Goal: Task Accomplishment & Management: Manage account settings

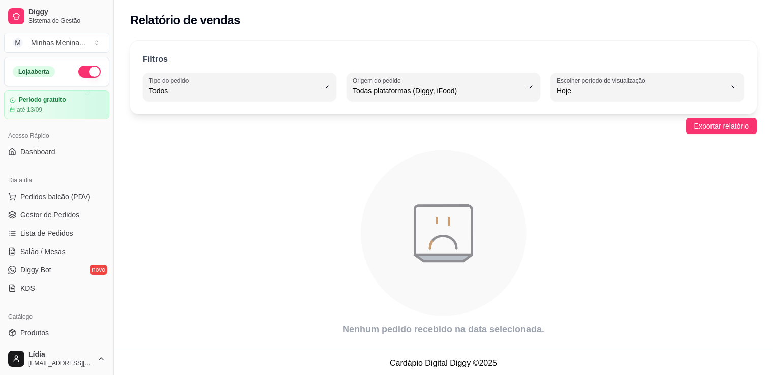
select select "ALL"
select select "0"
click at [629, 7] on div "Relatório de vendas" at bounding box center [443, 17] width 659 height 35
click at [43, 329] on span "Produtos" at bounding box center [34, 333] width 28 height 10
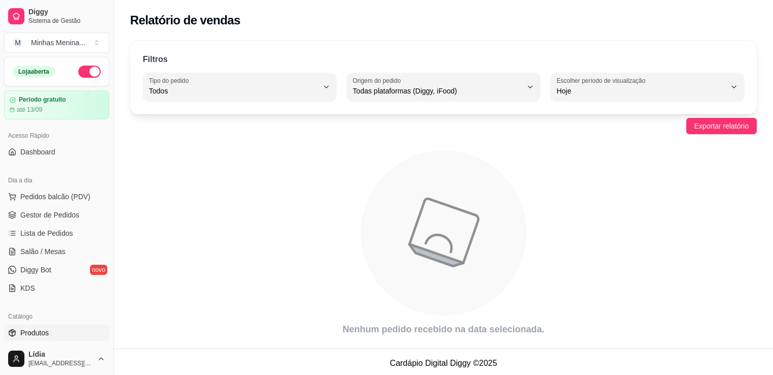
click at [55, 328] on link "Produtos" at bounding box center [56, 333] width 105 height 16
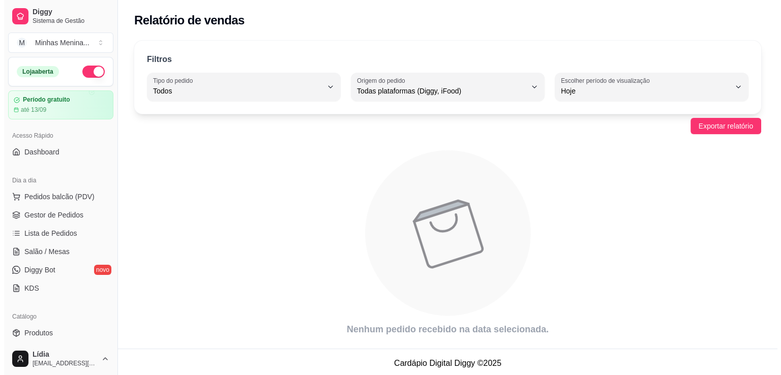
scroll to position [237, 0]
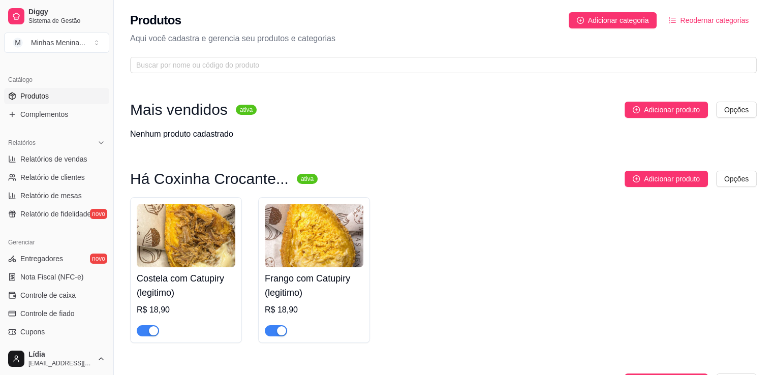
click at [269, 238] on img at bounding box center [314, 236] width 99 height 64
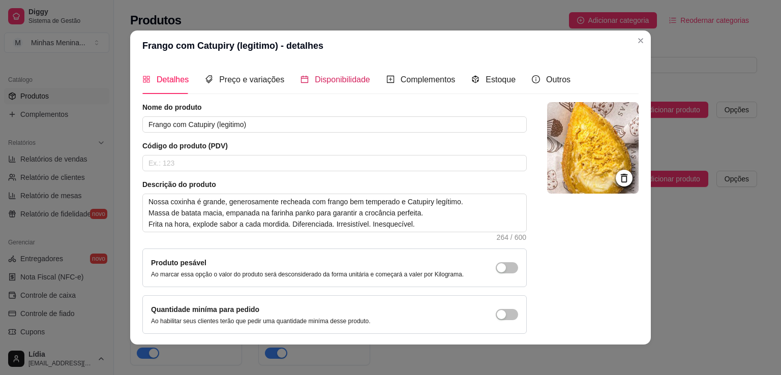
click at [330, 85] on div "Disponibilidade" at bounding box center [335, 79] width 70 height 13
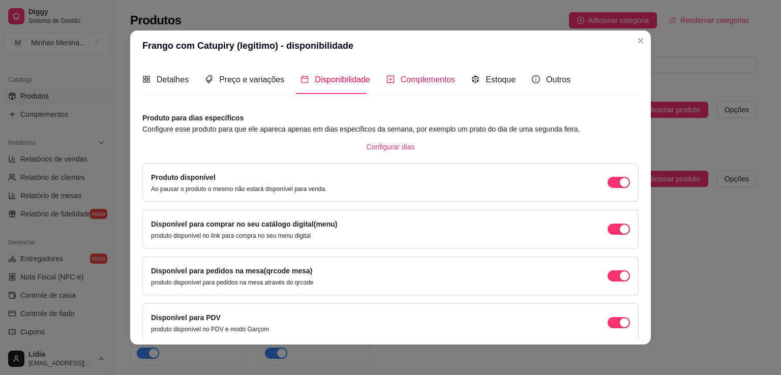
click at [418, 83] on span "Complementos" at bounding box center [428, 79] width 55 height 9
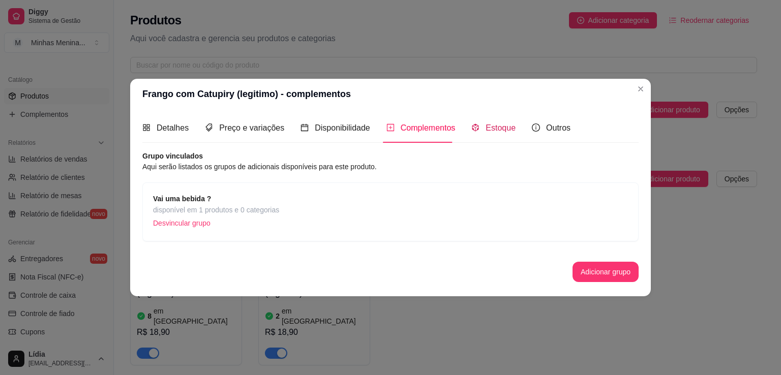
click at [503, 129] on span "Estoque" at bounding box center [500, 128] width 30 height 9
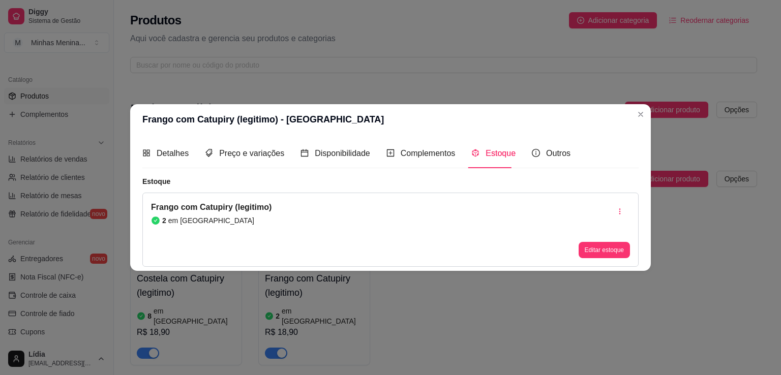
click at [282, 155] on div "Detalhes Preço e variações Disponibilidade Complementos Estoque Outros" at bounding box center [356, 153] width 428 height 29
click at [263, 155] on span "Preço e variações" at bounding box center [251, 153] width 65 height 9
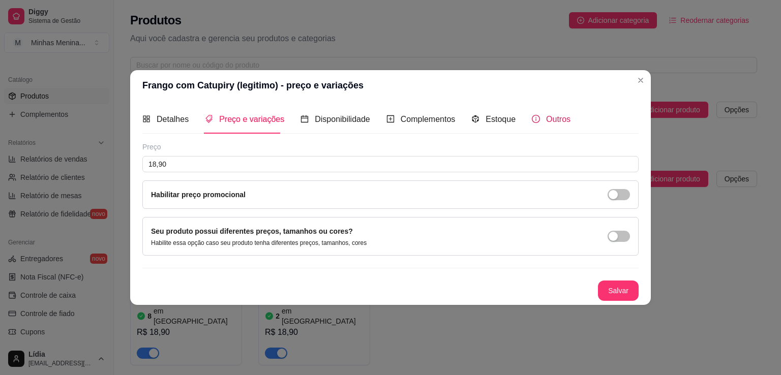
click at [546, 117] on span "Outros" at bounding box center [558, 119] width 24 height 9
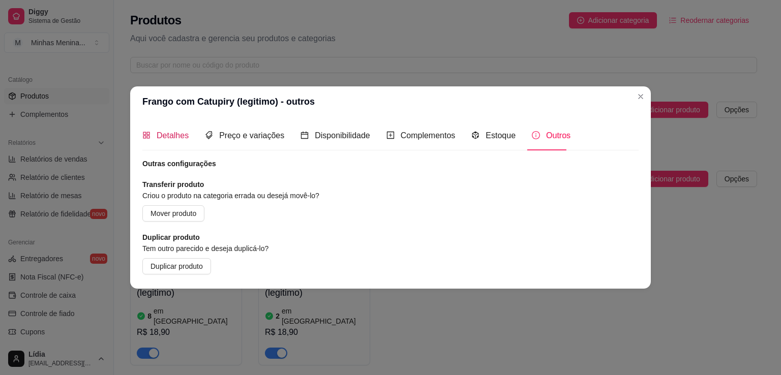
drag, startPoint x: 167, startPoint y: 130, endPoint x: 175, endPoint y: 133, distance: 8.7
click at [168, 131] on span "Detalhes" at bounding box center [173, 135] width 32 height 9
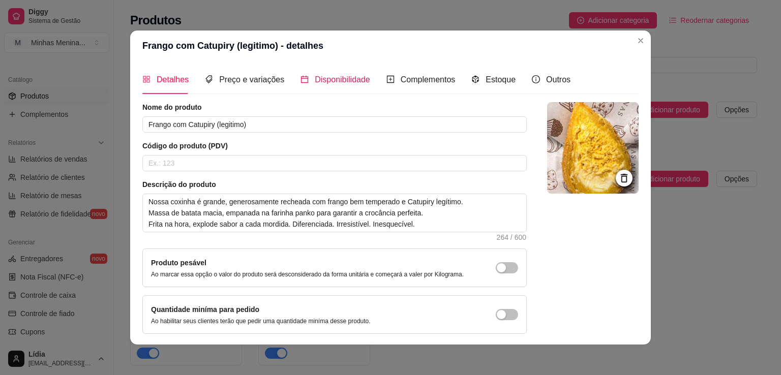
drag, startPoint x: 343, startPoint y: 78, endPoint x: 349, endPoint y: 78, distance: 6.1
click at [344, 78] on span "Disponibilidade" at bounding box center [342, 79] width 55 height 9
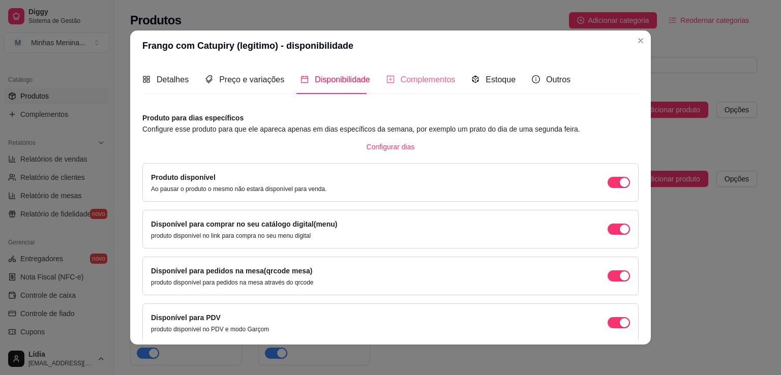
click at [414, 86] on div "Complementos" at bounding box center [420, 79] width 69 height 29
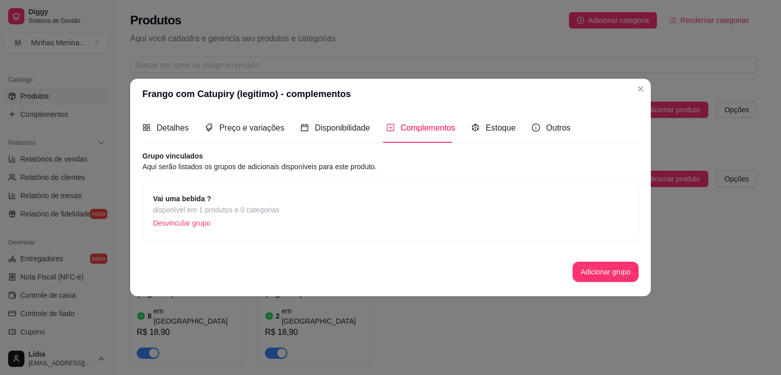
click at [523, 131] on div "Detalhes Preço e variações Disponibilidade Complementos Estoque Outros" at bounding box center [356, 127] width 428 height 29
click at [199, 216] on p "Desvincular grupo" at bounding box center [216, 223] width 126 height 15
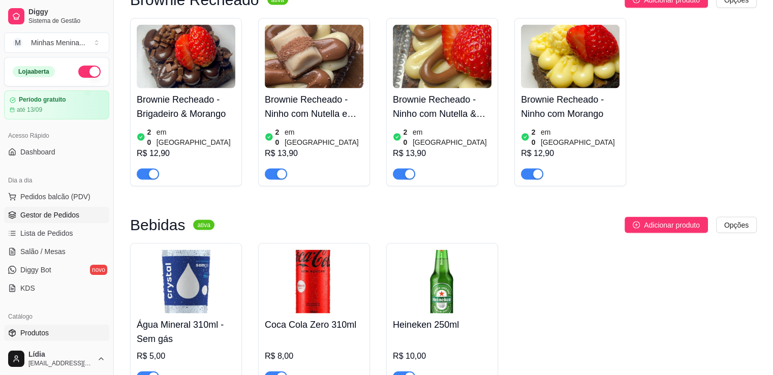
click at [51, 207] on link "Gestor de Pedidos" at bounding box center [56, 215] width 105 height 16
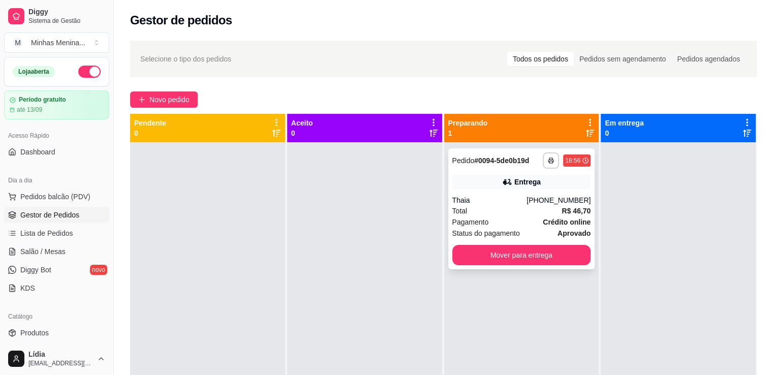
click at [477, 205] on div "Thaia" at bounding box center [489, 200] width 75 height 10
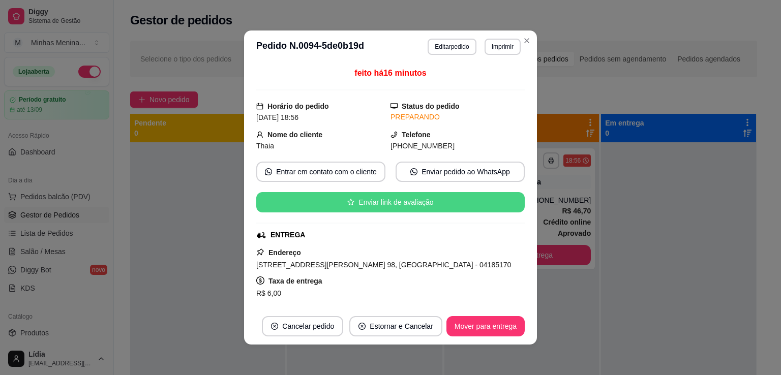
scroll to position [249, 0]
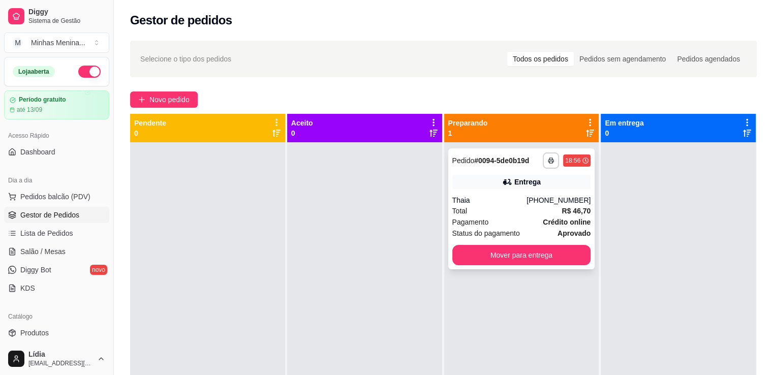
click at [539, 226] on div "Pagamento Crédito online" at bounding box center [521, 222] width 139 height 11
click at [36, 202] on button "Pedidos balcão (PDV)" at bounding box center [56, 197] width 105 height 16
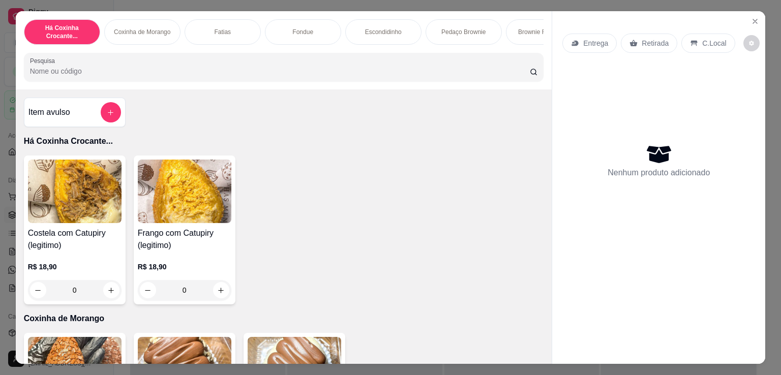
click at [158, 198] on img at bounding box center [185, 192] width 94 height 64
click at [752, 17] on icon "Close" at bounding box center [755, 21] width 8 height 8
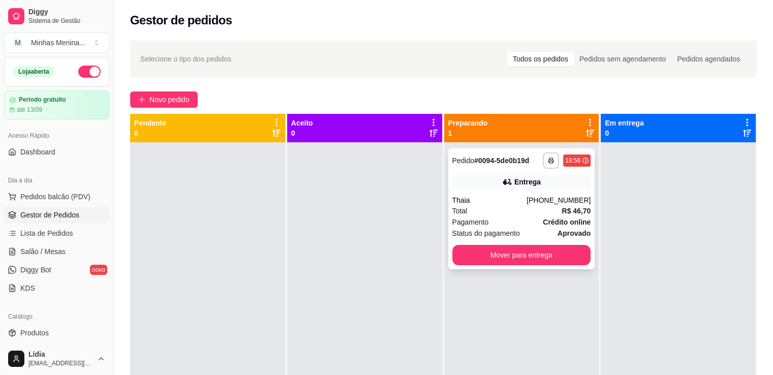
click at [464, 211] on div "Total R$ 46,70" at bounding box center [521, 210] width 139 height 11
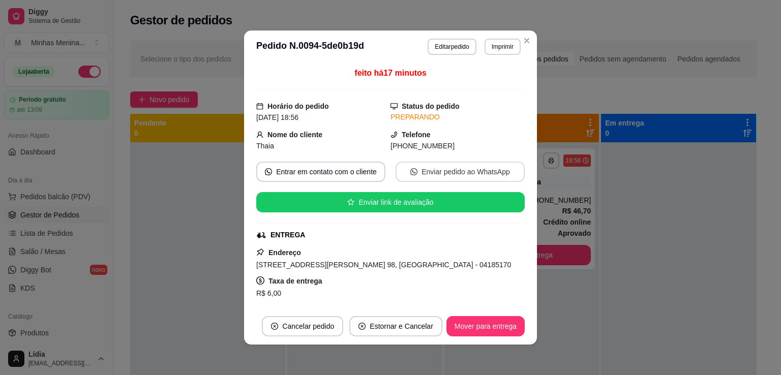
click at [433, 174] on button "Enviar pedido ao WhatsApp" at bounding box center [459, 172] width 129 height 20
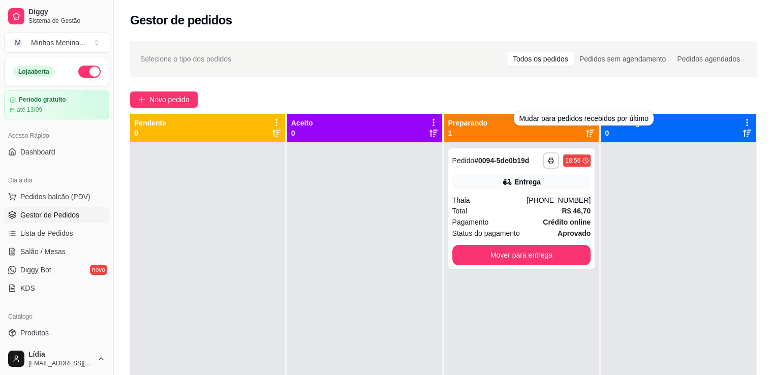
click at [626, 85] on div "**********" at bounding box center [443, 268] width 659 height 467
click at [62, 195] on span "Pedidos balcão (PDV)" at bounding box center [55, 197] width 70 height 10
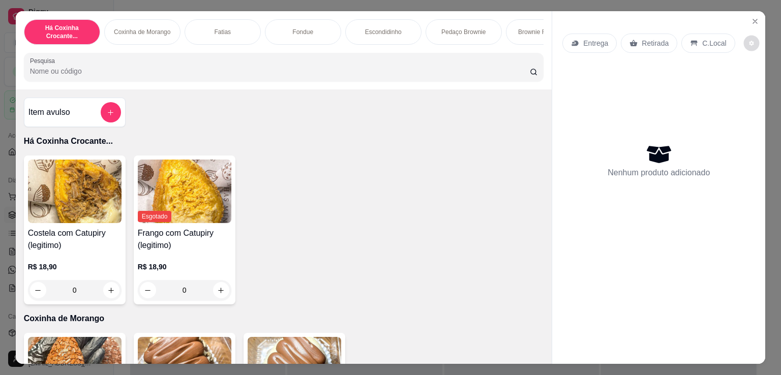
click at [749, 41] on icon "decrease-product-quantity" at bounding box center [751, 43] width 5 height 5
click at [756, 77] on span "Automatic updates" at bounding box center [753, 80] width 20 height 12
click at [749, 80] on input "Automatic updates" at bounding box center [746, 83] width 7 height 7
checkbox input "true"
click at [753, 19] on icon "Close" at bounding box center [755, 21] width 4 height 4
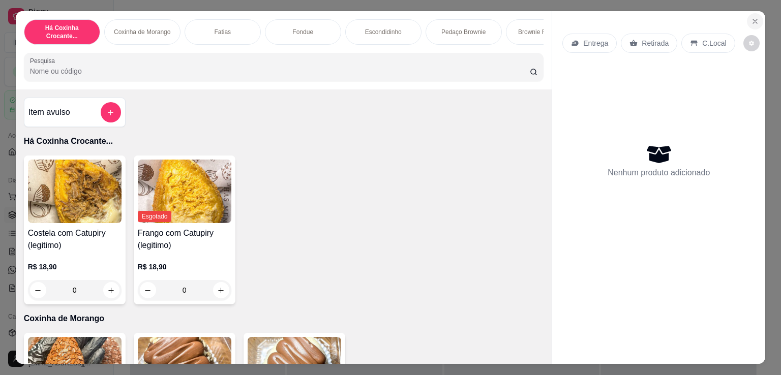
click at [757, 16] on section "Há Coxinha Crocante... Coxinha de Morango Fatias Fondue Escondidinho Pedaço Bro…" at bounding box center [391, 187] width 750 height 353
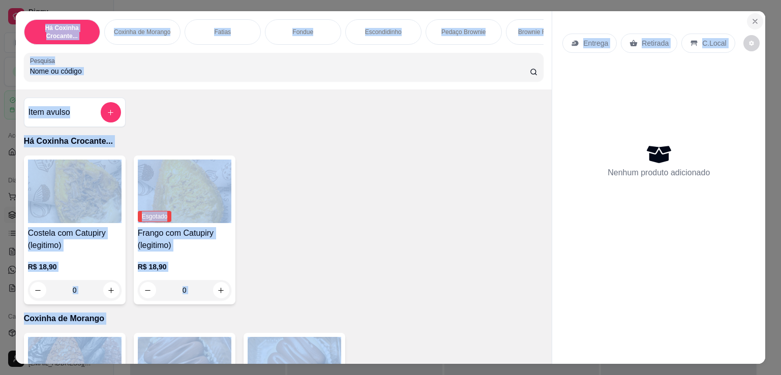
click at [757, 16] on button "Close" at bounding box center [755, 21] width 16 height 16
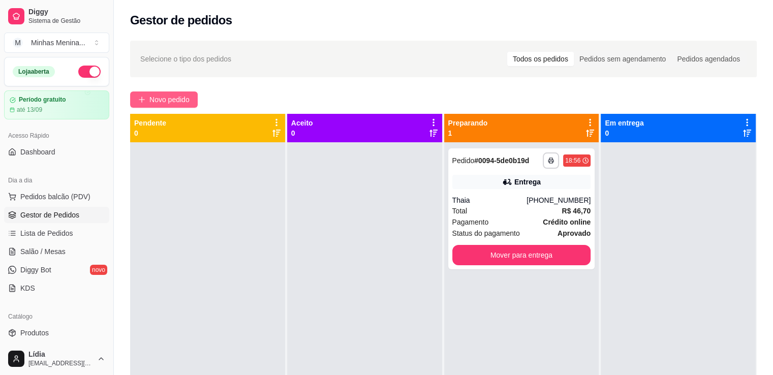
click at [183, 98] on span "Novo pedido" at bounding box center [169, 99] width 40 height 11
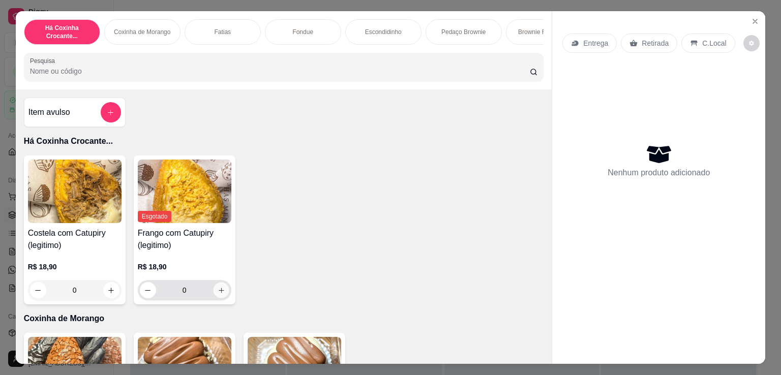
click at [219, 289] on button "increase-product-quantity" at bounding box center [221, 291] width 16 height 16
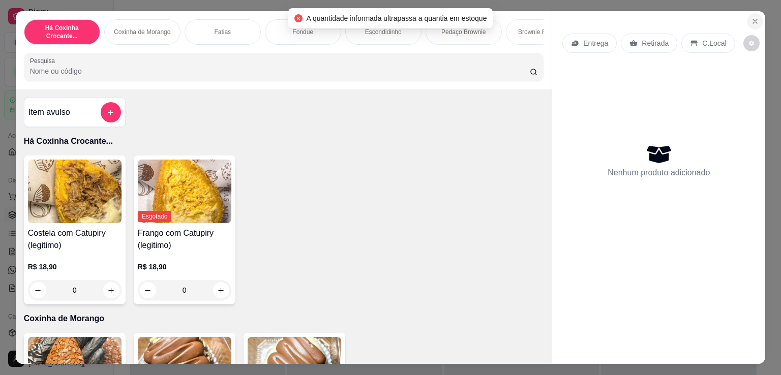
click at [747, 17] on button "Close" at bounding box center [755, 21] width 16 height 16
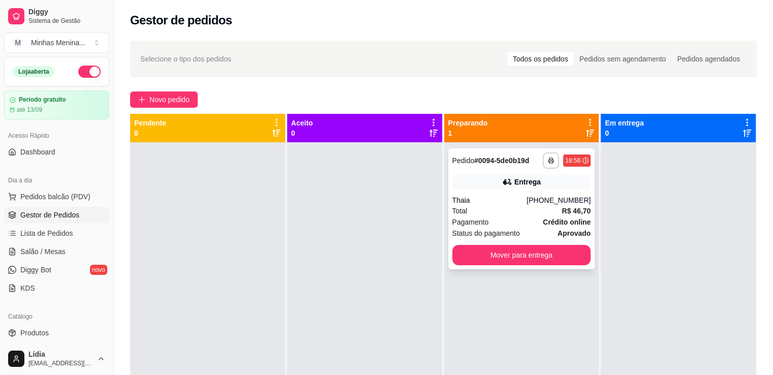
click at [541, 203] on div "(11) 94698-8349" at bounding box center [559, 200] width 64 height 10
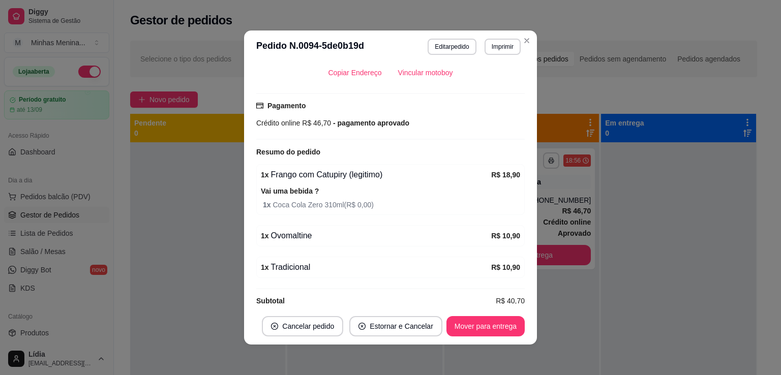
scroll to position [249, 0]
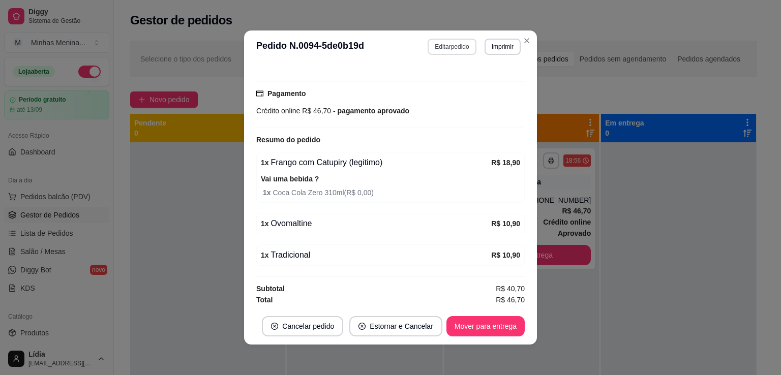
click at [441, 44] on button "Editar pedido" at bounding box center [451, 47] width 48 height 16
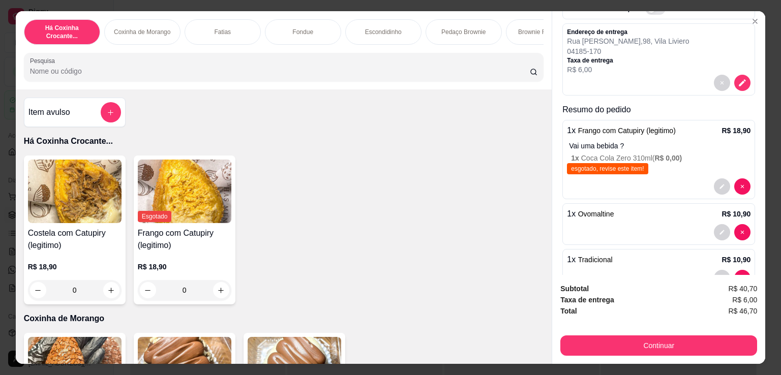
scroll to position [114, 0]
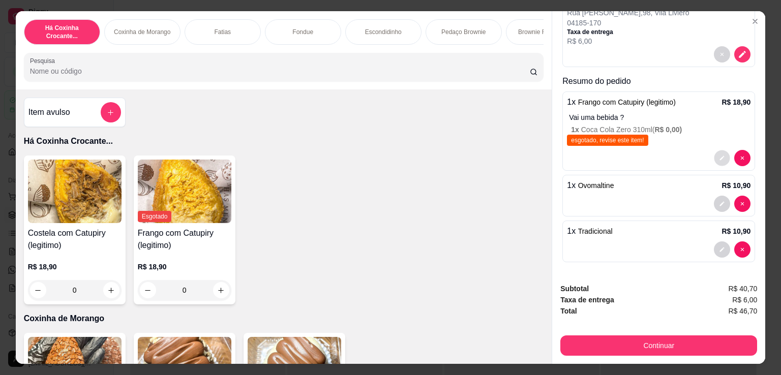
click at [714, 158] on button "decrease-product-quantity" at bounding box center [722, 158] width 16 height 16
click at [601, 137] on span "esgotado, revise este item!" at bounding box center [607, 140] width 81 height 11
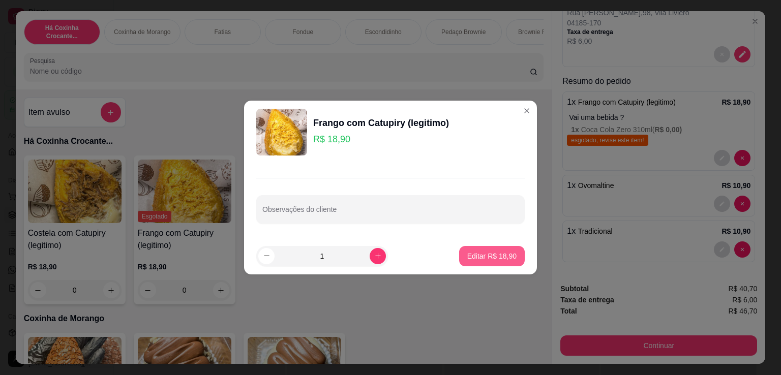
click at [510, 249] on button "Editar R$ 18,90" at bounding box center [492, 256] width 66 height 20
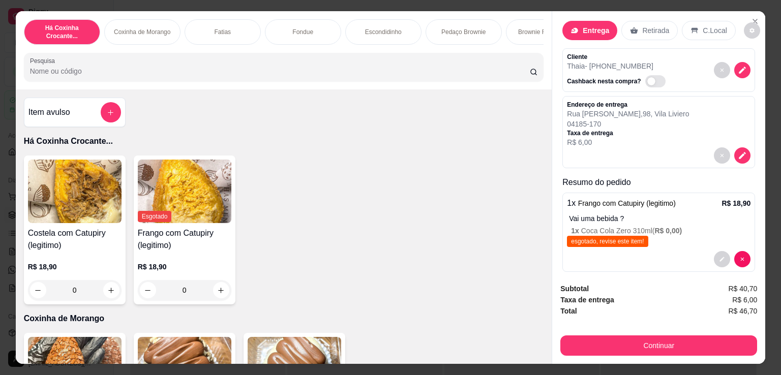
scroll to position [0, 0]
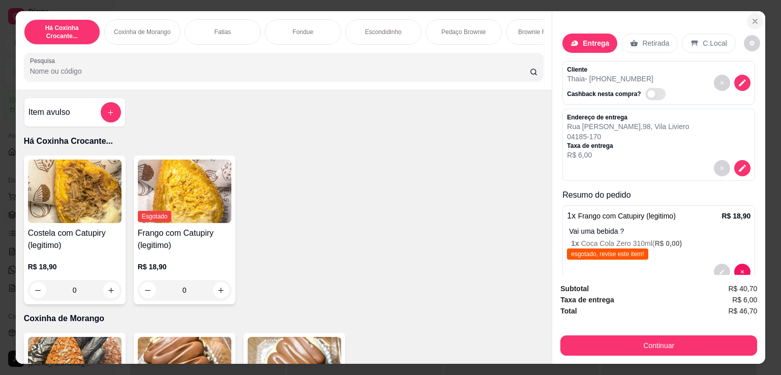
click at [753, 19] on icon "Close" at bounding box center [755, 21] width 4 height 4
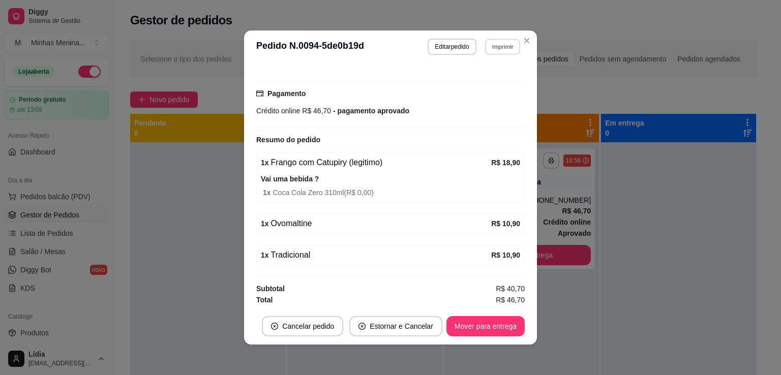
click at [504, 47] on button "Imprimir" at bounding box center [502, 47] width 35 height 16
click at [491, 76] on button "IMPRESSORA POS58" at bounding box center [480, 82] width 74 height 16
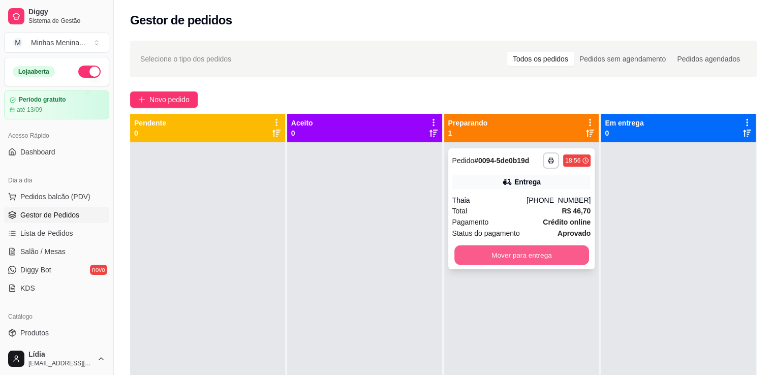
click at [504, 255] on button "Mover para entrega" at bounding box center [521, 255] width 135 height 20
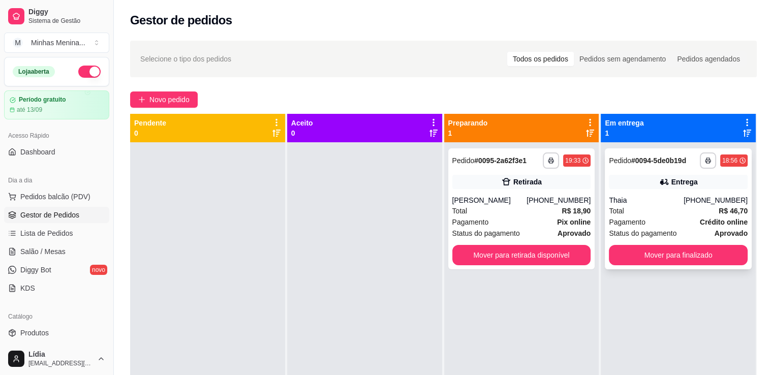
click at [636, 175] on div "Entrega" at bounding box center [678, 182] width 139 height 14
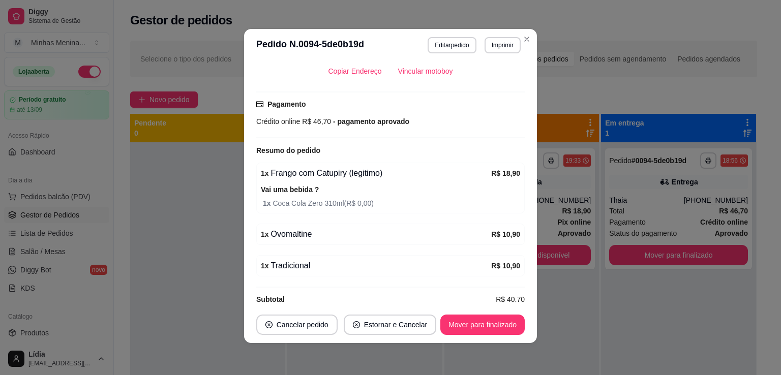
scroll to position [2, 0]
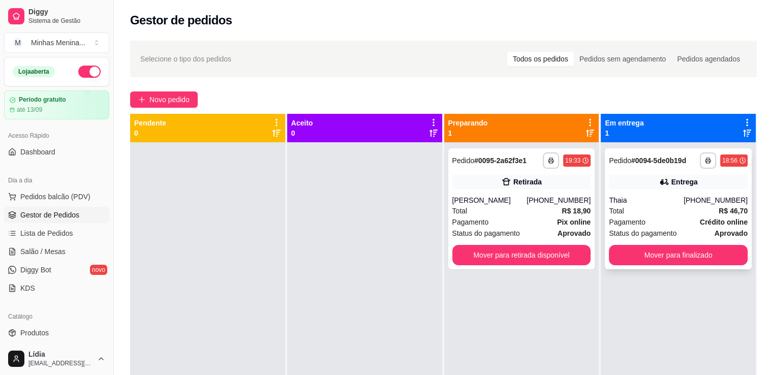
click at [636, 172] on div "**********" at bounding box center [678, 208] width 147 height 121
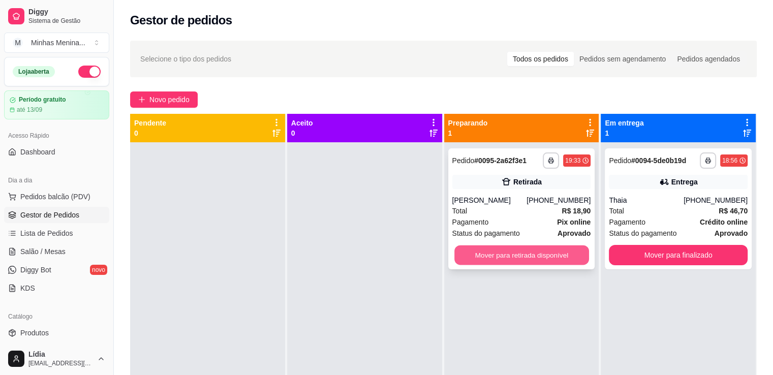
click at [496, 254] on button "Mover para retirada disponível" at bounding box center [521, 255] width 135 height 20
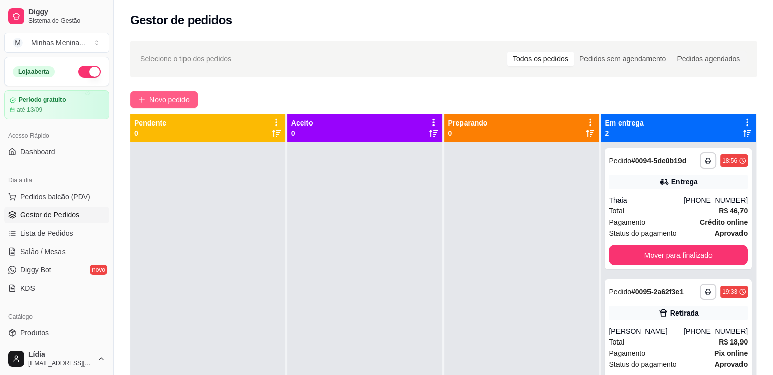
click at [165, 106] on button "Novo pedido" at bounding box center [164, 99] width 68 height 16
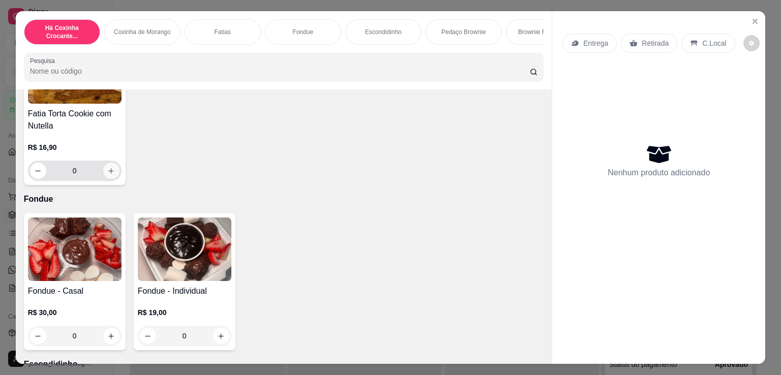
click at [110, 175] on icon "increase-product-quantity" at bounding box center [111, 171] width 8 height 8
type input "1"
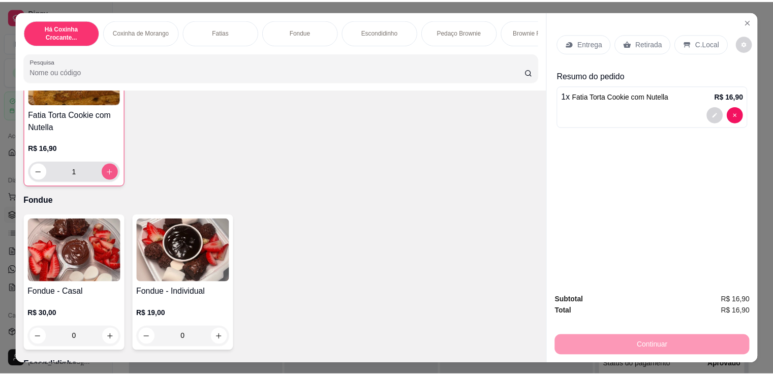
scroll to position [475, 0]
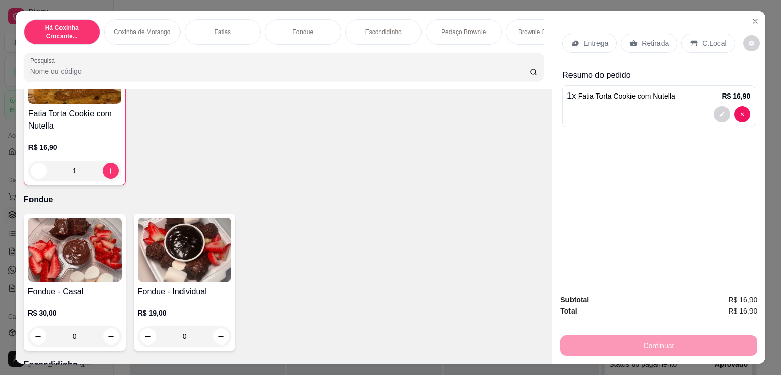
click at [642, 46] on div "Retirada" at bounding box center [649, 43] width 56 height 19
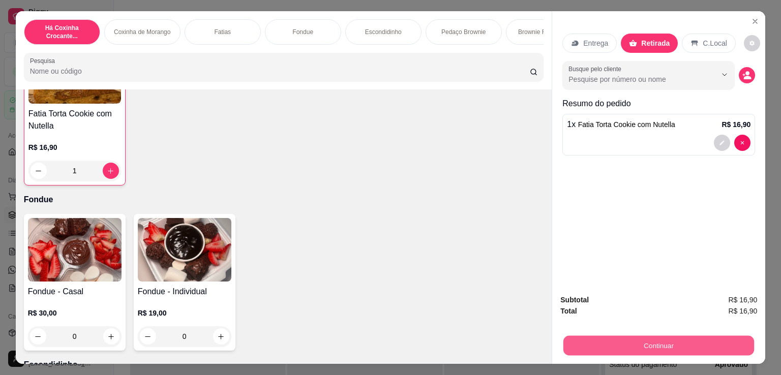
click at [649, 335] on button "Continuar" at bounding box center [658, 345] width 191 height 20
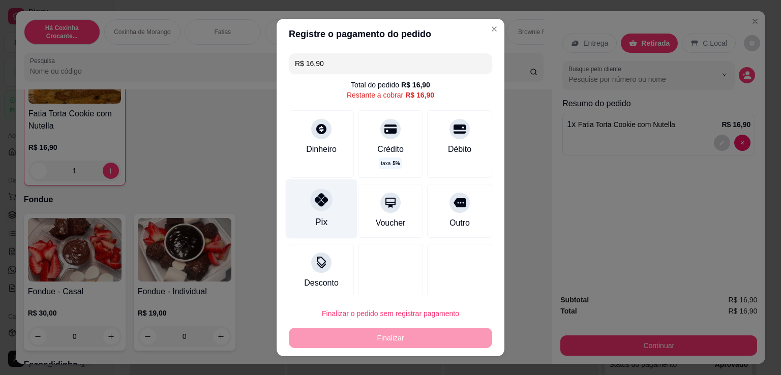
drag, startPoint x: 315, startPoint y: 205, endPoint x: 358, endPoint y: 279, distance: 85.9
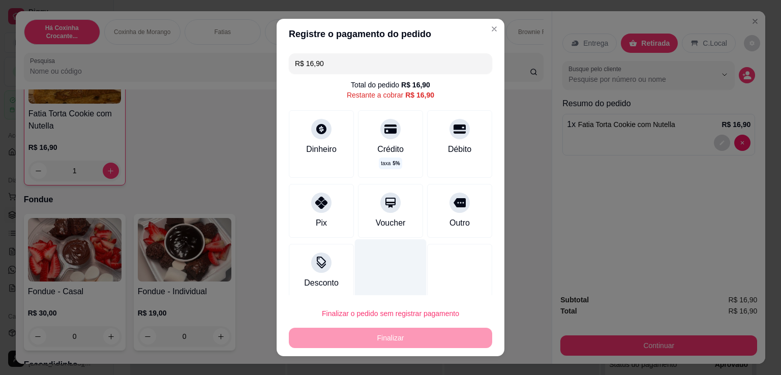
click at [317, 205] on icon at bounding box center [321, 203] width 12 height 12
type input "R$ 0,00"
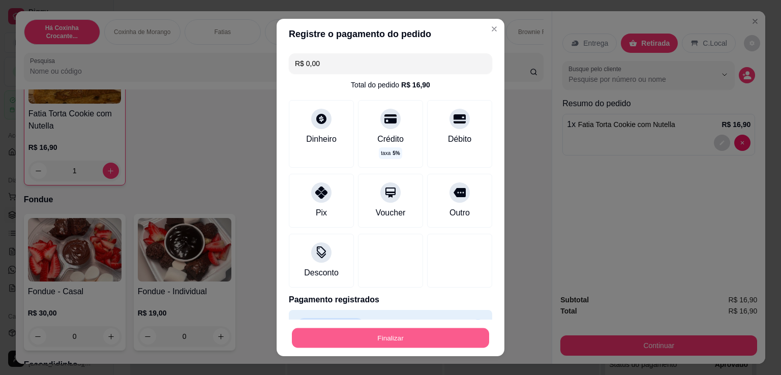
click at [379, 342] on button "Finalizar" at bounding box center [390, 338] width 197 height 20
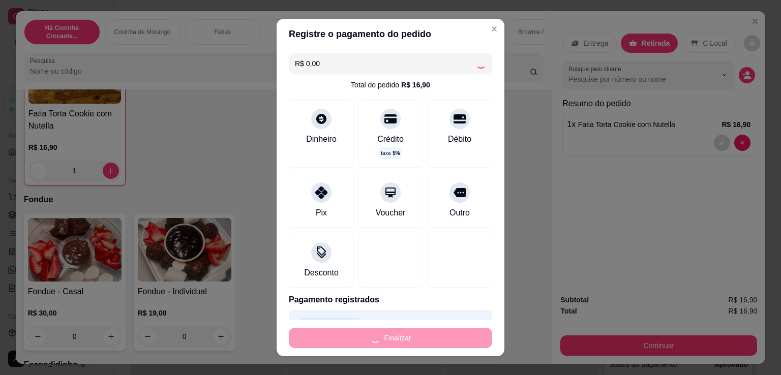
type input "0"
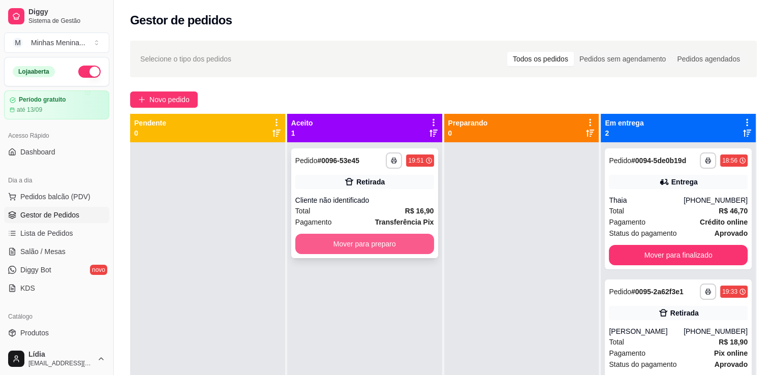
click at [386, 243] on button "Mover para preparo" at bounding box center [364, 244] width 139 height 20
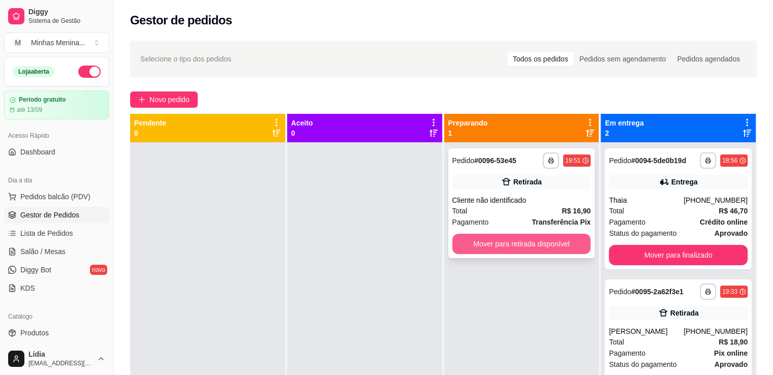
click at [516, 247] on button "Mover para retirada disponível" at bounding box center [521, 244] width 139 height 20
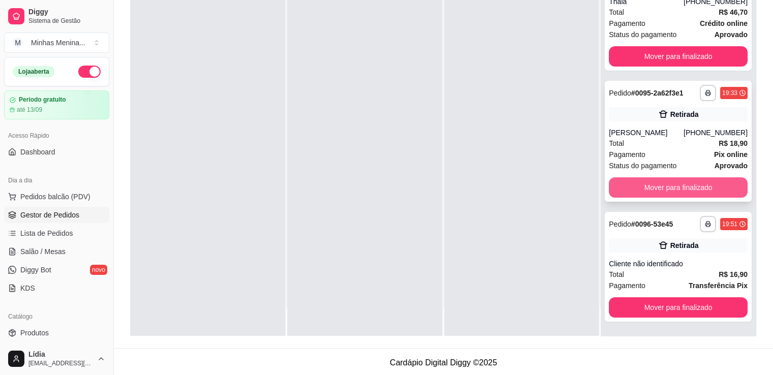
scroll to position [155, 0]
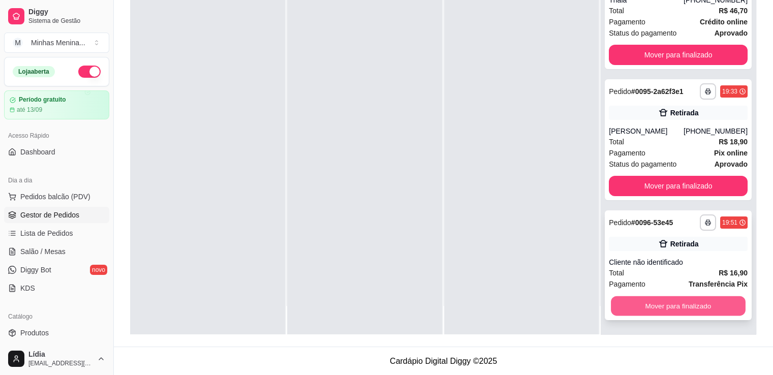
click at [668, 306] on button "Mover para finalizado" at bounding box center [678, 306] width 135 height 20
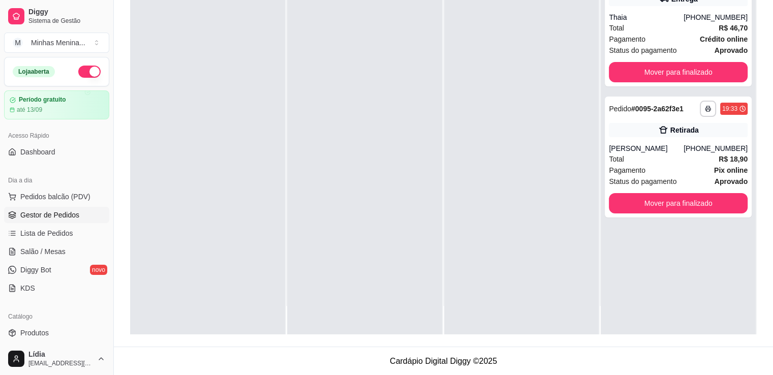
scroll to position [0, 0]
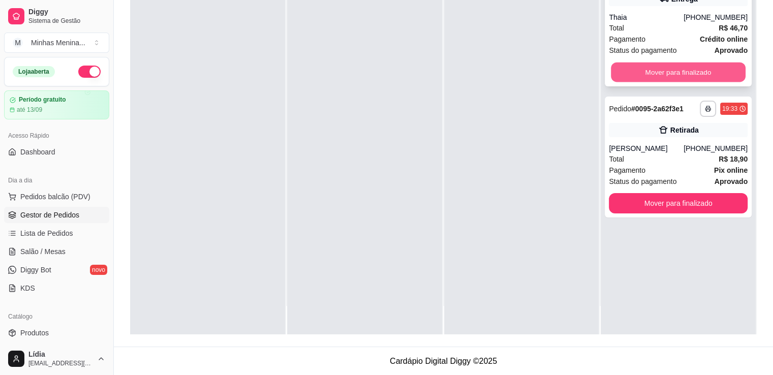
click at [669, 67] on button "Mover para finalizado" at bounding box center [678, 73] width 135 height 20
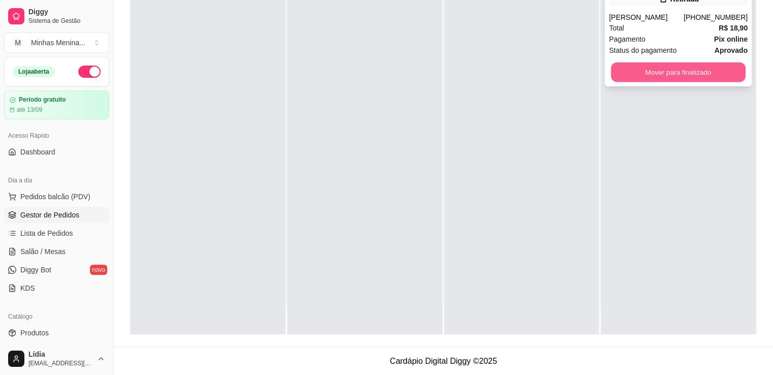
click at [685, 75] on button "Mover para finalizado" at bounding box center [678, 73] width 135 height 20
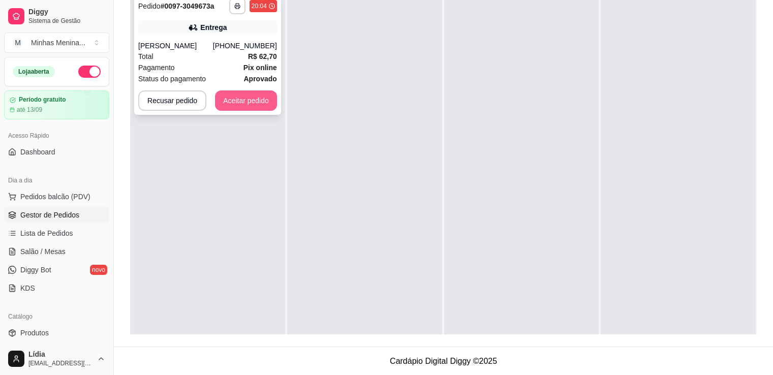
click at [251, 102] on button "Aceitar pedido" at bounding box center [246, 100] width 62 height 20
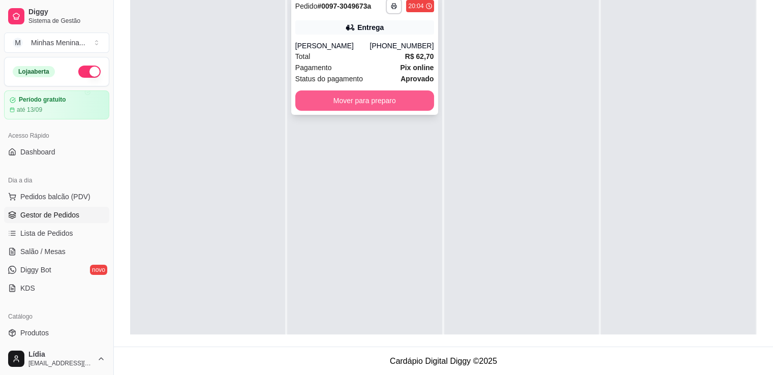
click at [366, 107] on button "Mover para preparo" at bounding box center [364, 100] width 139 height 20
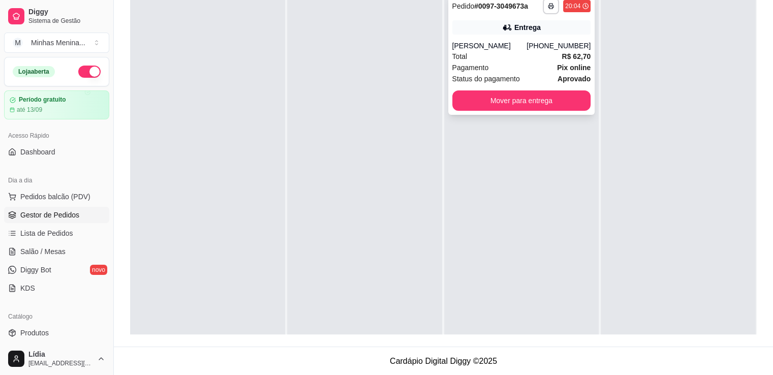
click at [525, 57] on div "Total R$ 62,70" at bounding box center [521, 56] width 139 height 11
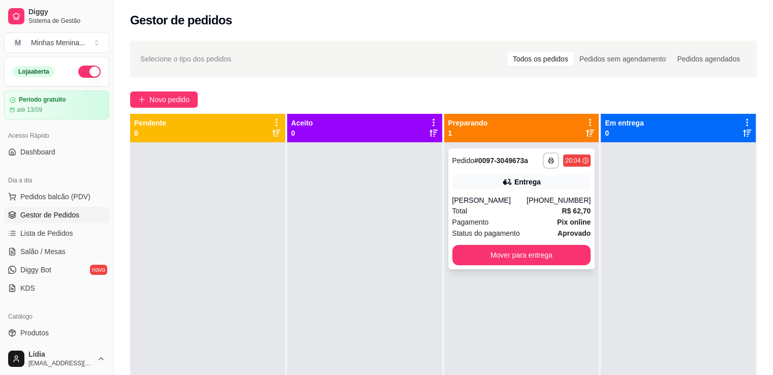
click at [483, 168] on div "**********" at bounding box center [521, 160] width 139 height 16
click at [453, 171] on div "**********" at bounding box center [521, 208] width 147 height 121
click at [520, 218] on div "Pagamento Pix online" at bounding box center [521, 222] width 139 height 11
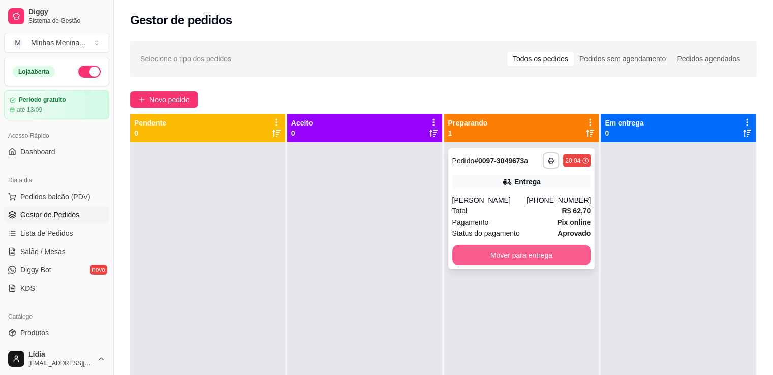
click at [526, 259] on button "Mover para entrega" at bounding box center [521, 255] width 139 height 20
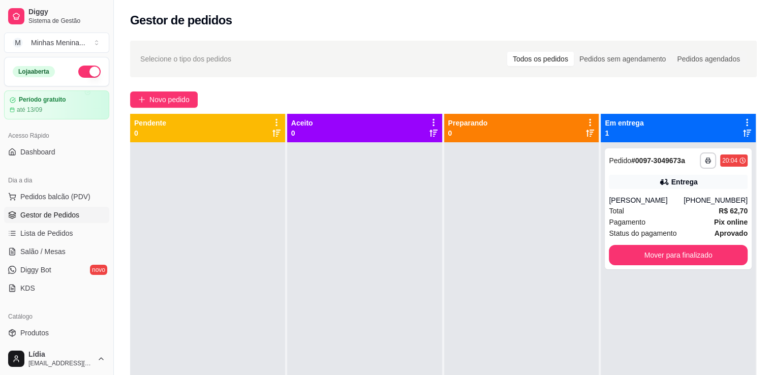
scroll to position [237, 0]
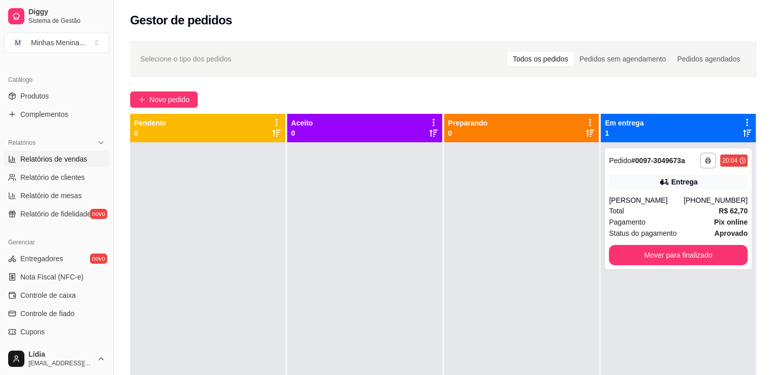
click at [58, 151] on link "Relatórios de vendas" at bounding box center [56, 159] width 105 height 16
select select "ALL"
select select "0"
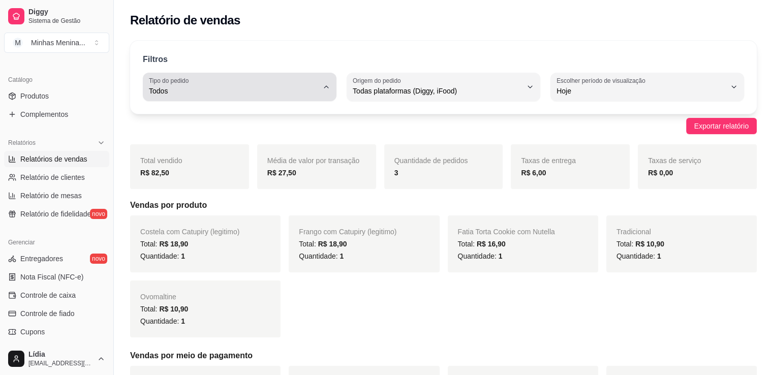
click at [237, 90] on span "Todos" at bounding box center [233, 91] width 169 height 10
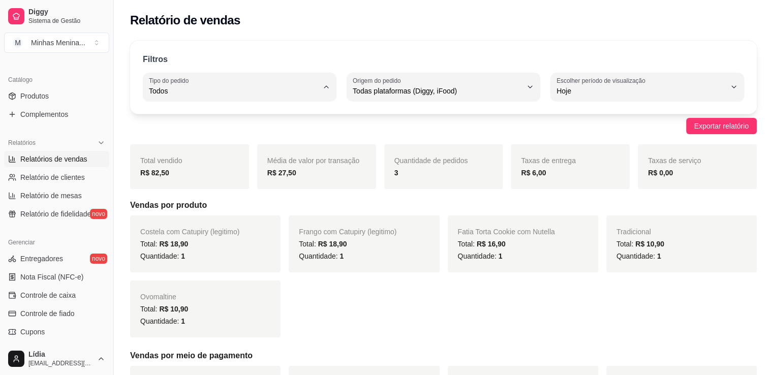
click at [256, 65] on div "Filtros" at bounding box center [443, 59] width 601 height 13
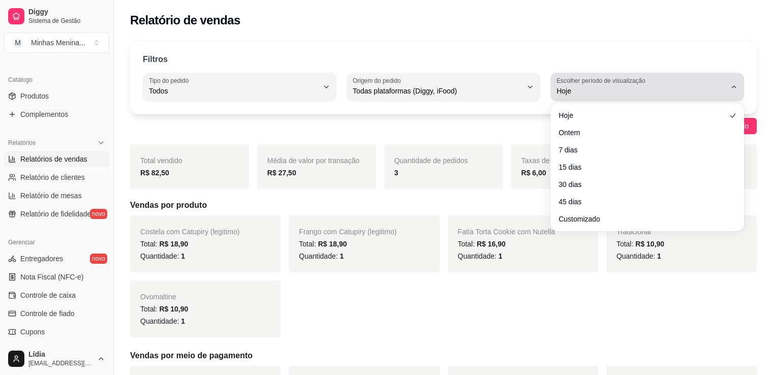
click at [626, 92] on span "Hoje" at bounding box center [641, 91] width 169 height 10
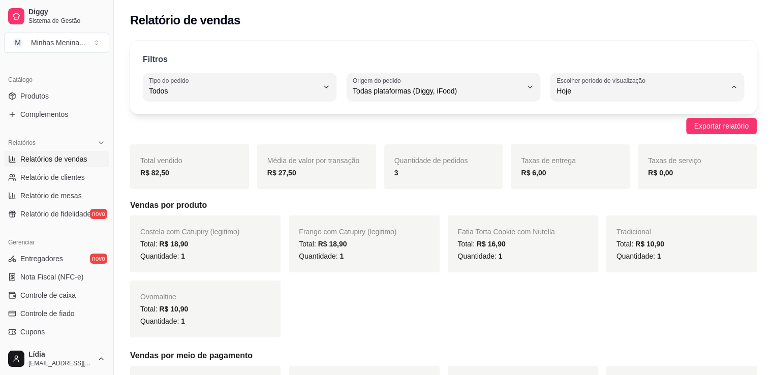
click at [596, 116] on span "Hoje" at bounding box center [642, 115] width 161 height 10
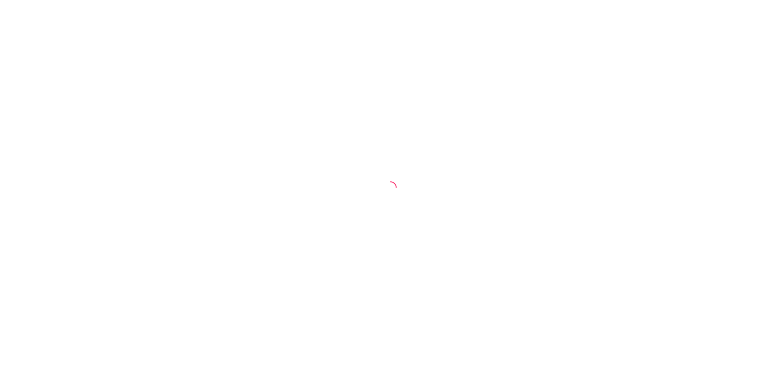
select select "ALL"
select select "0"
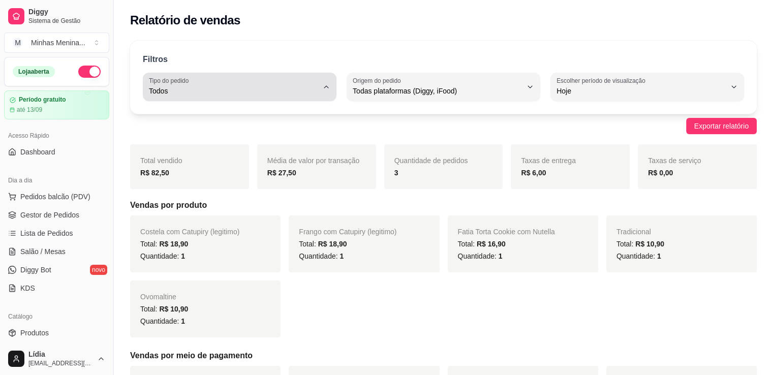
click at [197, 85] on div "Todos" at bounding box center [233, 87] width 169 height 20
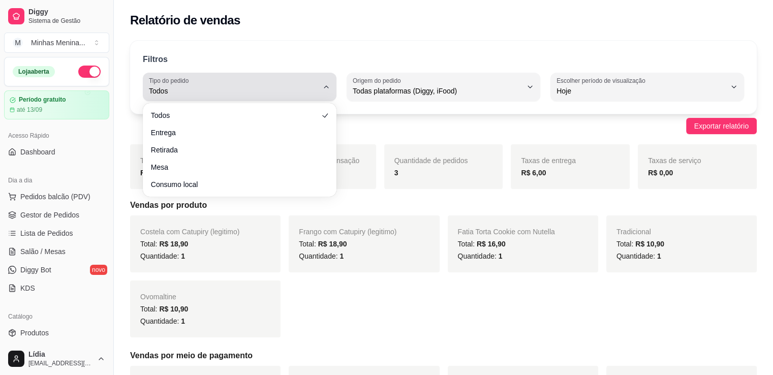
click at [244, 88] on span "Todos" at bounding box center [233, 91] width 169 height 10
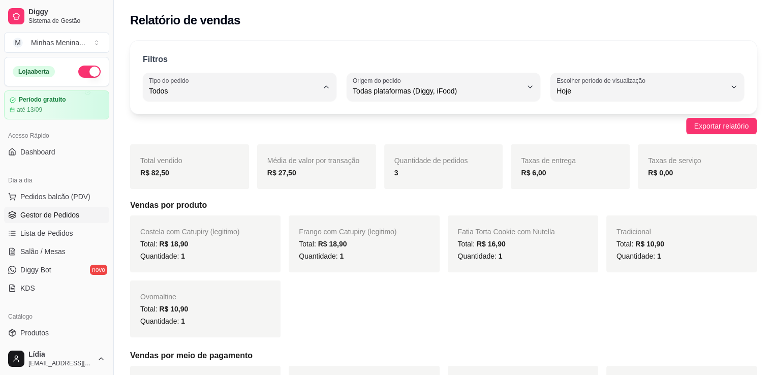
click at [50, 208] on link "Gestor de Pedidos" at bounding box center [56, 215] width 105 height 16
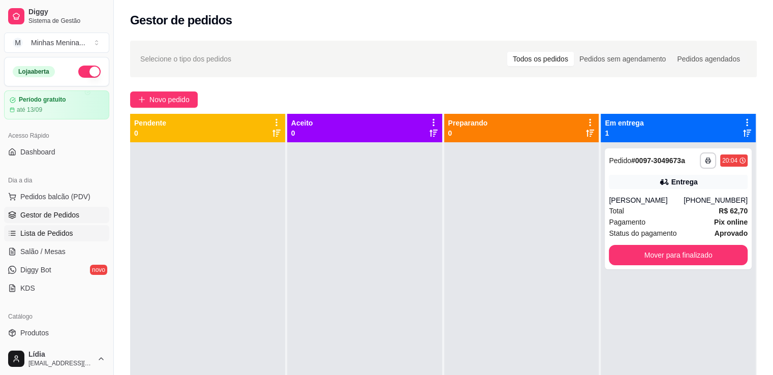
click at [41, 226] on link "Lista de Pedidos" at bounding box center [56, 233] width 105 height 16
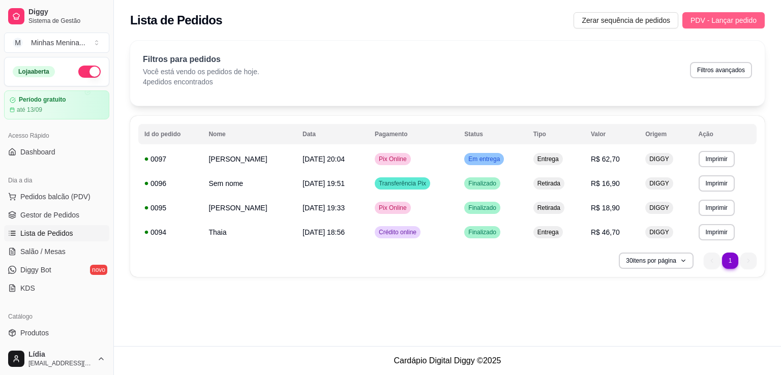
click at [728, 21] on span "PDV - Lançar pedido" at bounding box center [723, 20] width 66 height 11
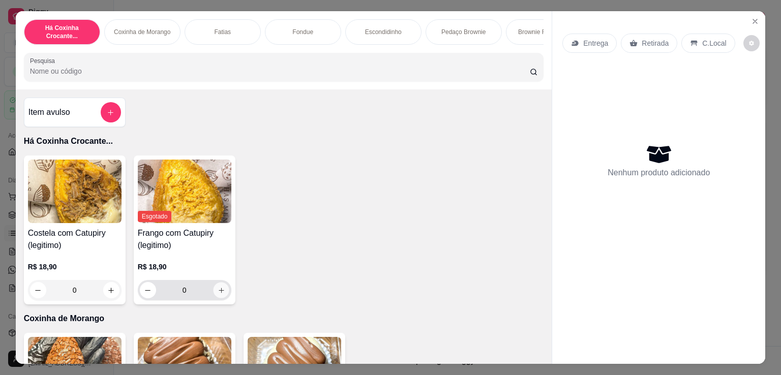
click at [217, 292] on icon "increase-product-quantity" at bounding box center [221, 291] width 8 height 8
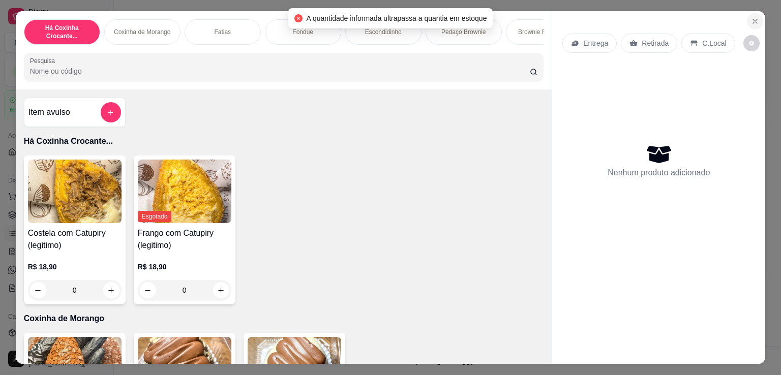
click at [754, 17] on icon "Close" at bounding box center [755, 21] width 8 height 8
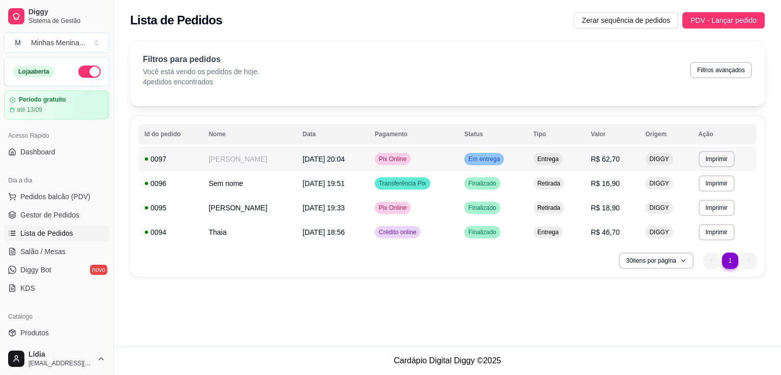
click at [617, 161] on span "R$ 62,70" at bounding box center [605, 159] width 29 height 8
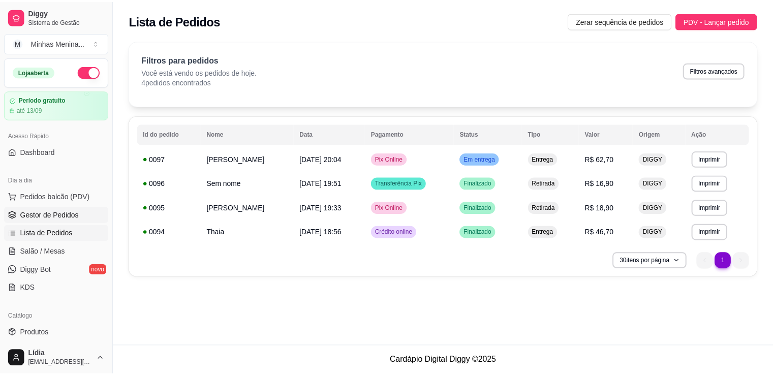
scroll to position [237, 0]
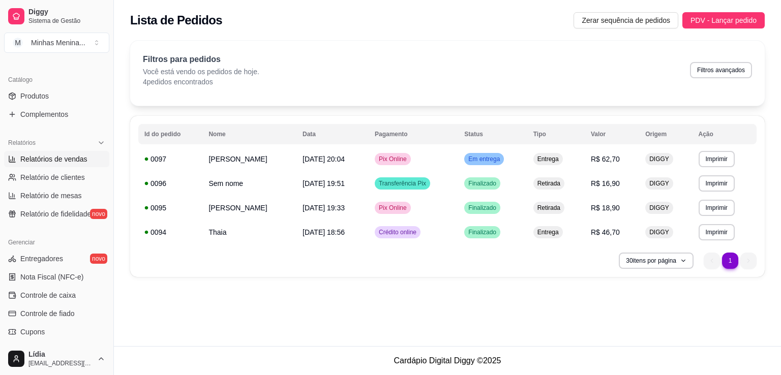
click at [59, 163] on span "Relatórios de vendas" at bounding box center [53, 159] width 67 height 10
select select "ALL"
select select "0"
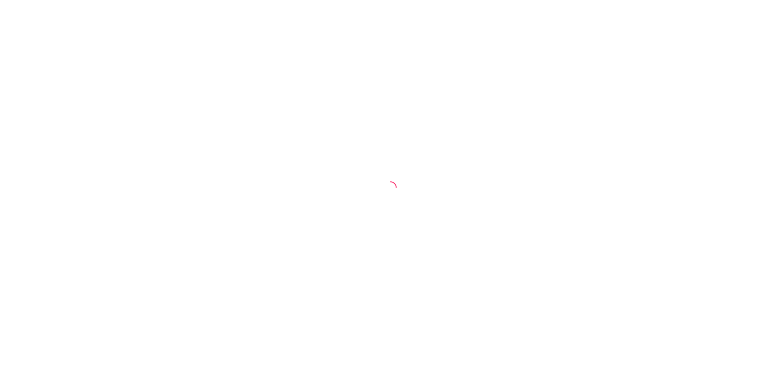
select select "ALL"
select select "0"
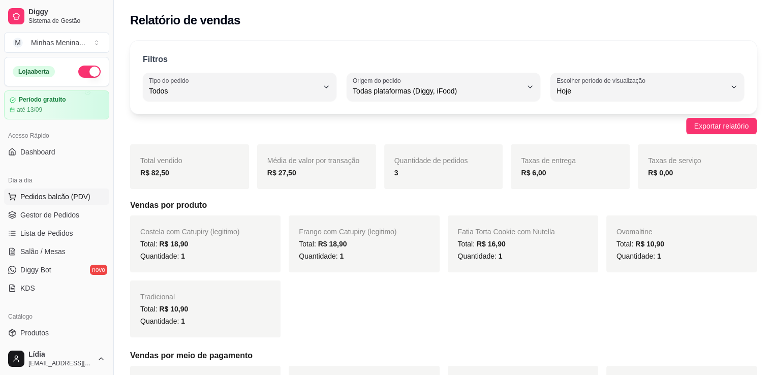
scroll to position [237, 0]
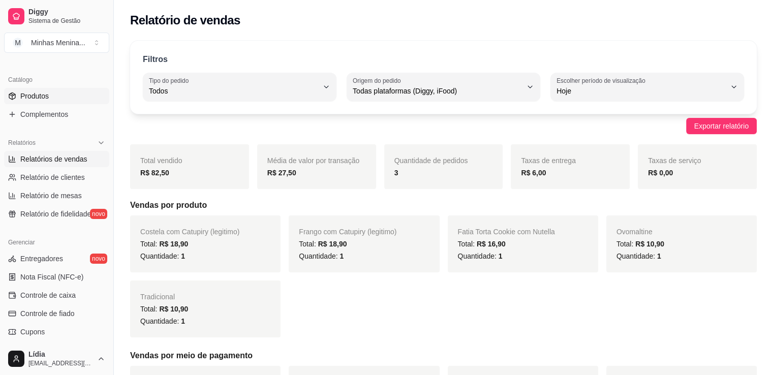
click at [51, 97] on link "Produtos" at bounding box center [56, 96] width 105 height 16
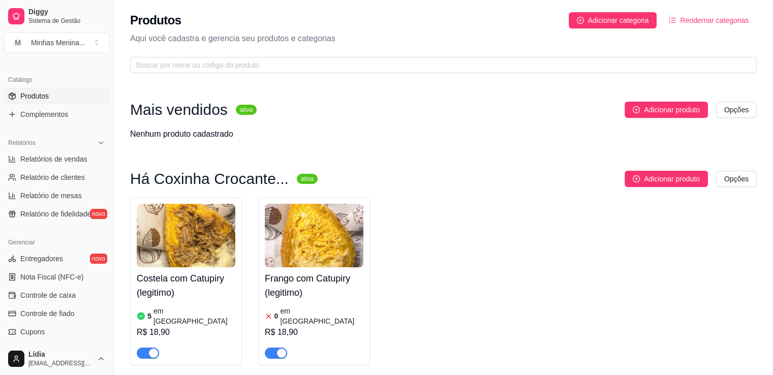
click at [312, 251] on img at bounding box center [314, 236] width 99 height 64
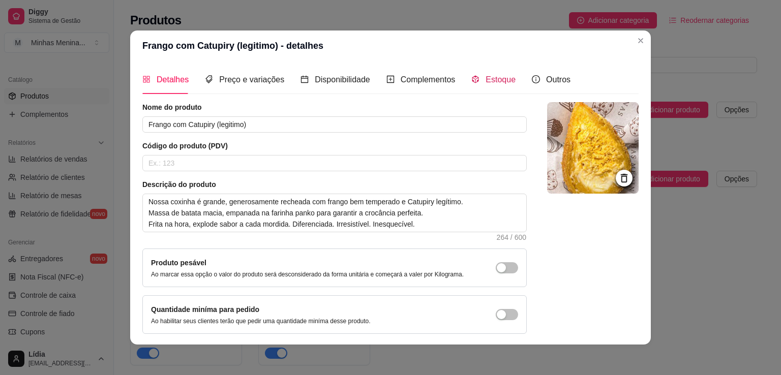
click at [488, 77] on span "Estoque" at bounding box center [500, 79] width 30 height 9
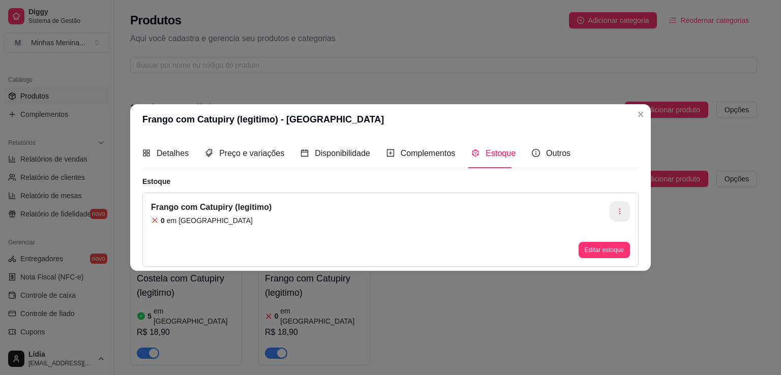
click at [627, 207] on button "button" at bounding box center [619, 211] width 20 height 20
click at [311, 229] on div "Frango com Catupiry (legitimo) 0 em estoque Editar estoque" at bounding box center [390, 230] width 496 height 74
drag, startPoint x: 222, startPoint y: 222, endPoint x: 412, endPoint y: 248, distance: 191.9
click at [226, 222] on div "0 em estoque" at bounding box center [211, 221] width 120 height 10
click at [599, 248] on button "Editar estoque" at bounding box center [603, 250] width 51 height 16
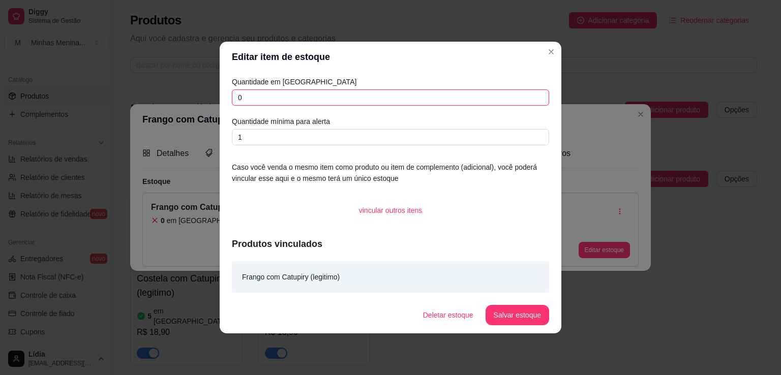
drag, startPoint x: 276, startPoint y: 92, endPoint x: 228, endPoint y: 86, distance: 48.2
click at [228, 86] on div "Quantidade em estoque 0 Quantidade mínima para alerta 1 Caso você venda o mesmo…" at bounding box center [391, 184] width 342 height 225
type input "1"
click at [512, 311] on button "Salvar estoque" at bounding box center [517, 315] width 64 height 20
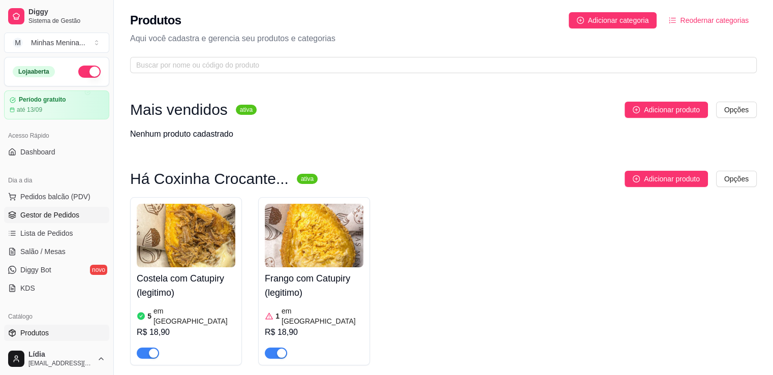
click at [52, 220] on link "Gestor de Pedidos" at bounding box center [56, 215] width 105 height 16
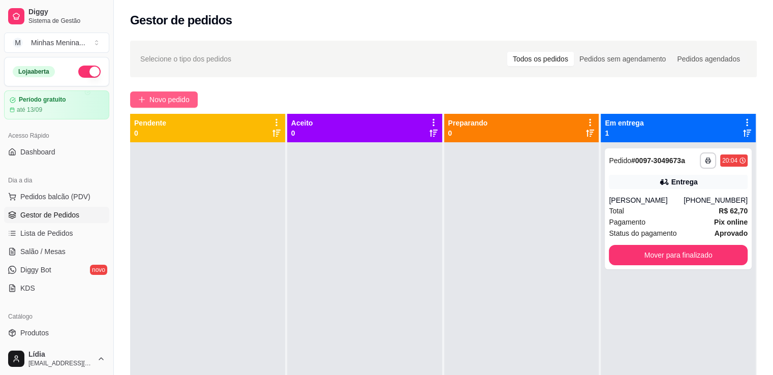
click at [170, 100] on span "Novo pedido" at bounding box center [169, 99] width 40 height 11
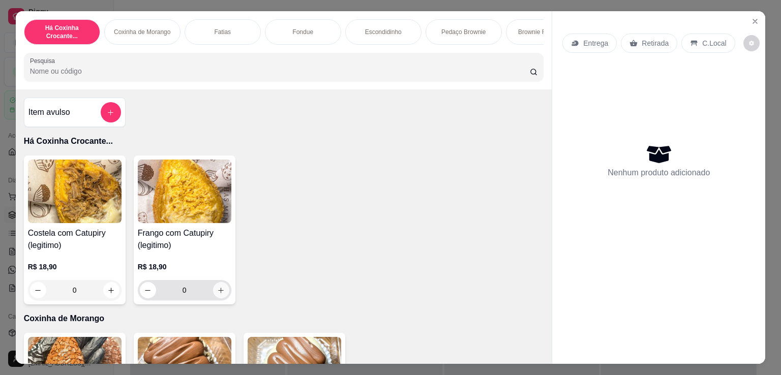
click at [218, 294] on icon "increase-product-quantity" at bounding box center [221, 291] width 8 height 8
type input "1"
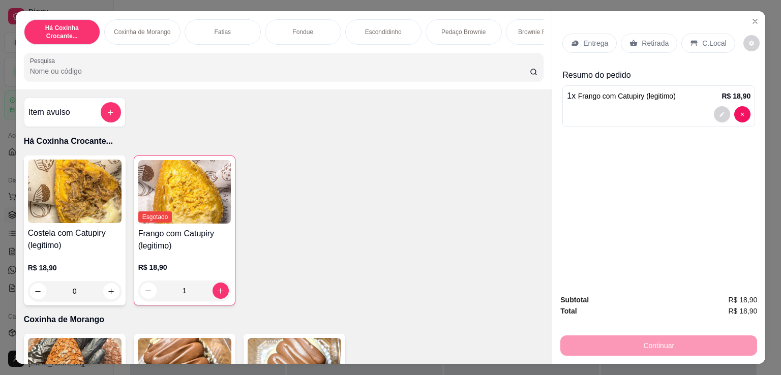
drag, startPoint x: 629, startPoint y: 36, endPoint x: 634, endPoint y: 42, distance: 7.9
click at [632, 39] on icon at bounding box center [633, 43] width 8 height 8
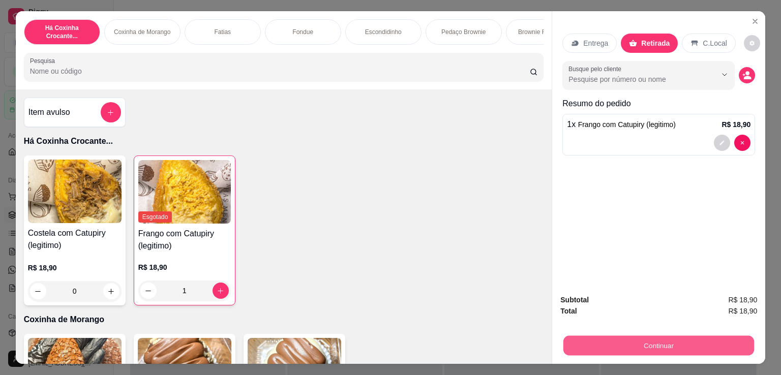
click at [640, 344] on button "Continuar" at bounding box center [658, 345] width 191 height 20
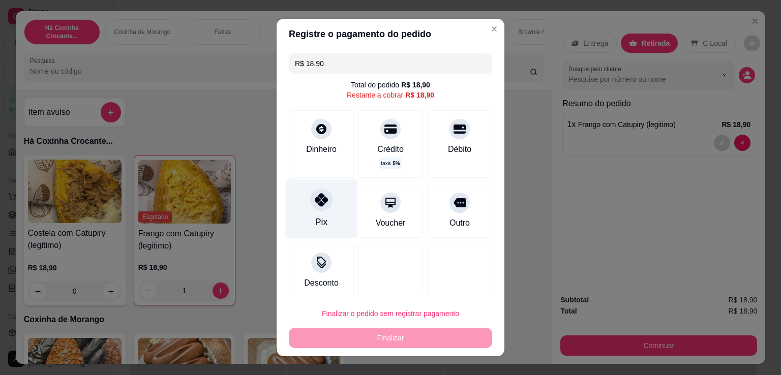
drag, startPoint x: 333, startPoint y: 200, endPoint x: 321, endPoint y: 206, distance: 13.6
click at [331, 200] on div "Pix" at bounding box center [322, 208] width 72 height 59
type input "R$ 0,00"
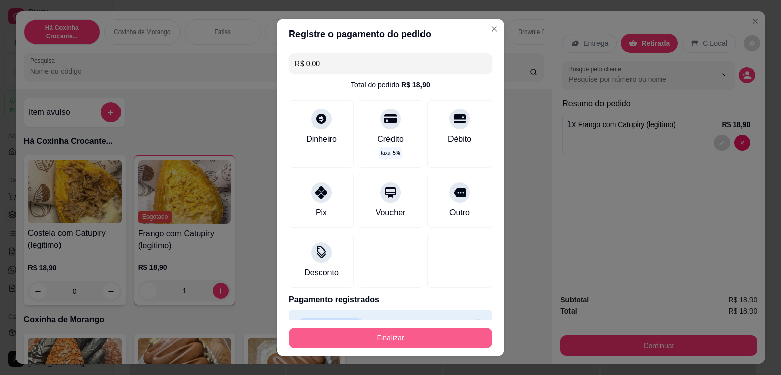
click at [395, 340] on button "Finalizar" at bounding box center [390, 338] width 203 height 20
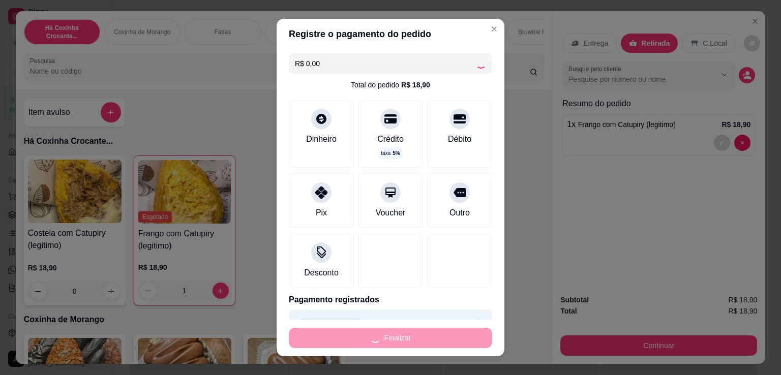
type input "0"
type input "-R$ 18,90"
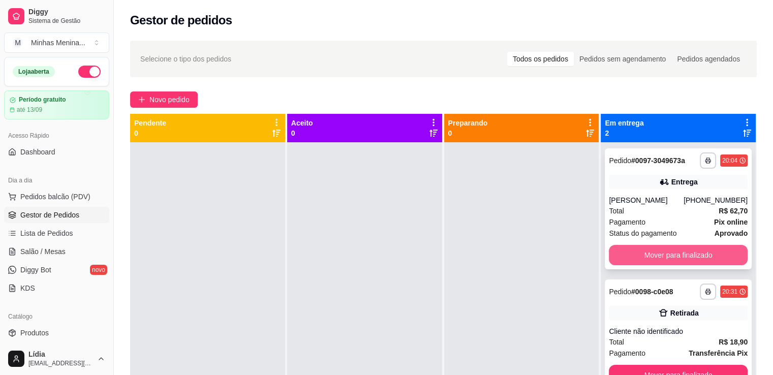
scroll to position [28, 0]
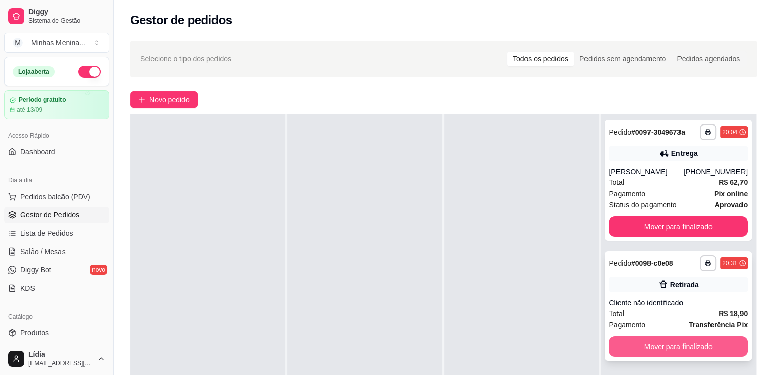
click at [655, 345] on button "Mover para finalizado" at bounding box center [678, 346] width 139 height 20
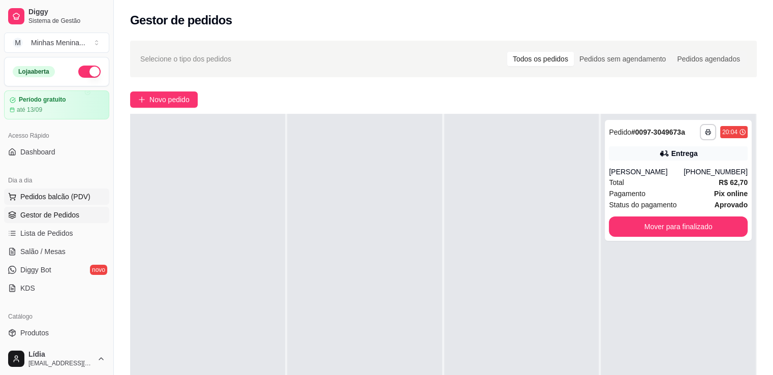
click at [64, 199] on span "Pedidos balcão (PDV)" at bounding box center [55, 197] width 70 height 10
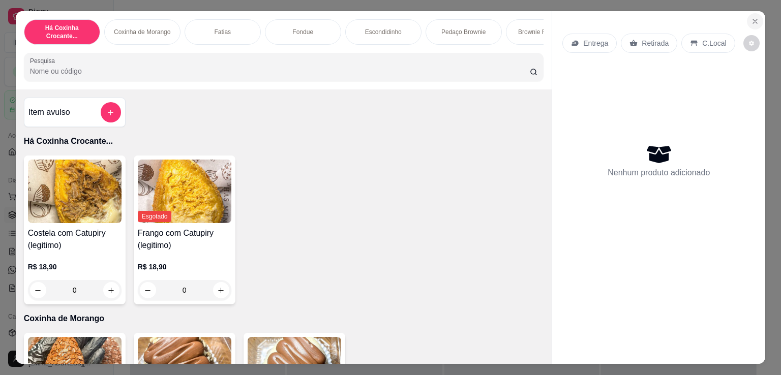
click at [753, 19] on icon "Close" at bounding box center [755, 21] width 4 height 4
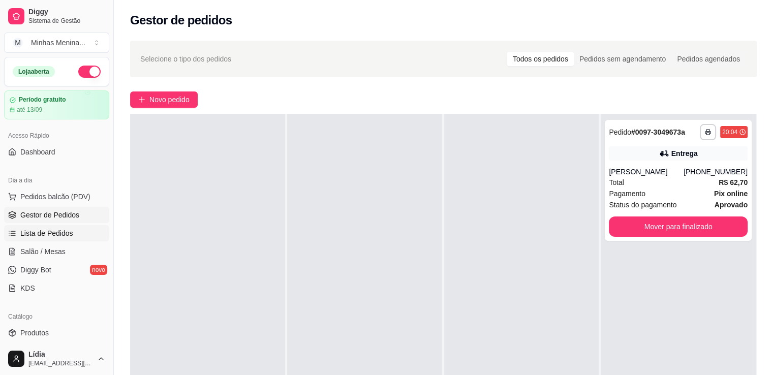
click at [63, 233] on span "Lista de Pedidos" at bounding box center [46, 233] width 53 height 10
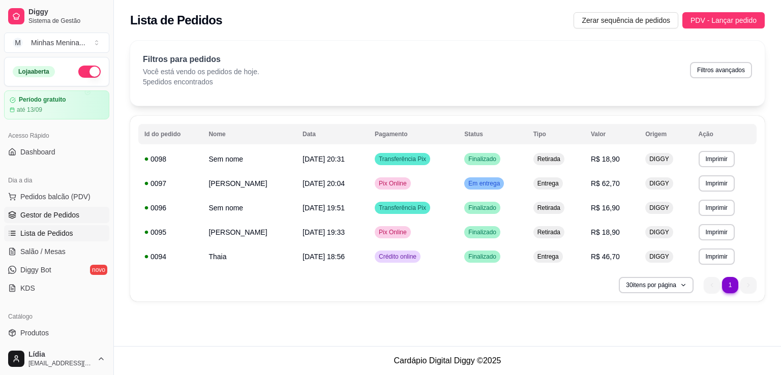
click at [71, 214] on span "Gestor de Pedidos" at bounding box center [49, 215] width 59 height 10
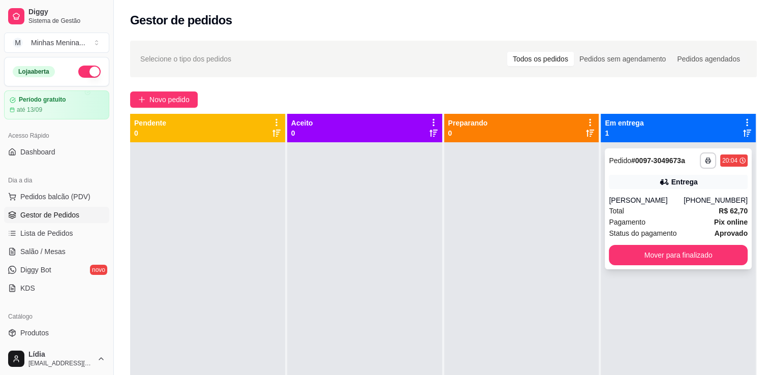
click at [628, 251] on button "Mover para finalizado" at bounding box center [678, 255] width 139 height 20
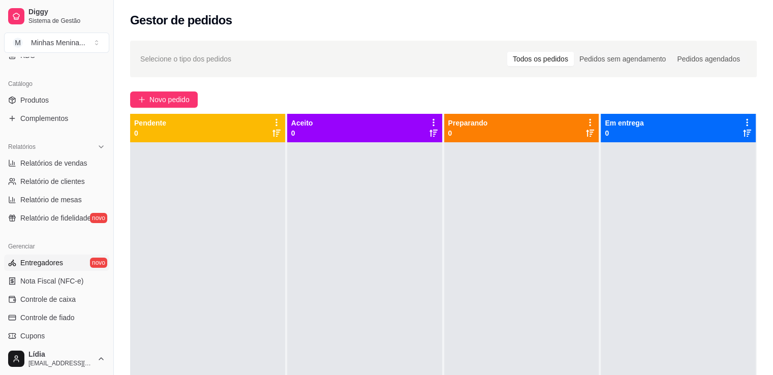
scroll to position [237, 0]
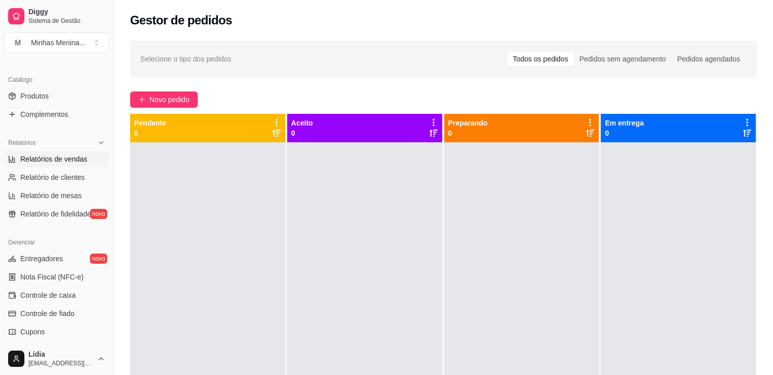
click at [67, 160] on span "Relatórios de vendas" at bounding box center [53, 159] width 67 height 10
select select "ALL"
select select "0"
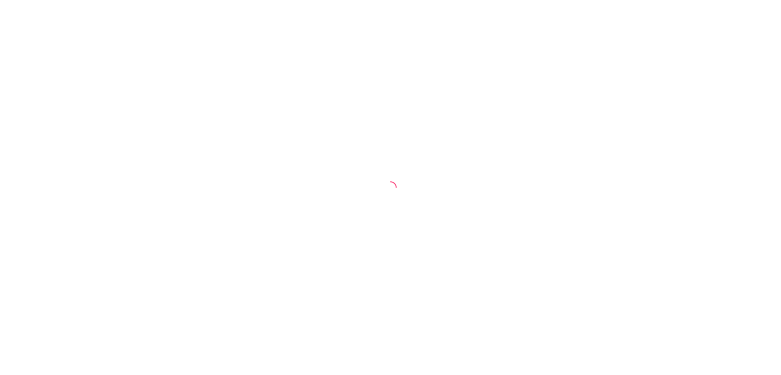
select select "ALL"
select select "0"
